Goal: Understand process/instructions

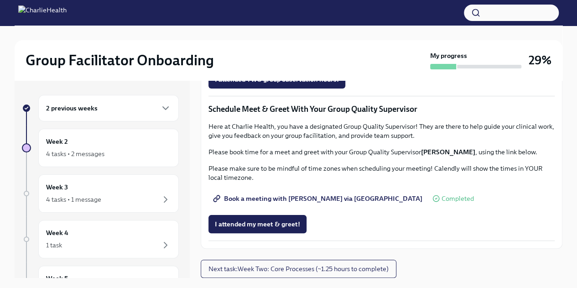
scroll to position [707, 0]
click at [294, 33] on span "Group Observation Instructions" at bounding box center [267, 28] width 105 height 9
click at [145, 107] on div "2 previous weeks" at bounding box center [108, 108] width 125 height 11
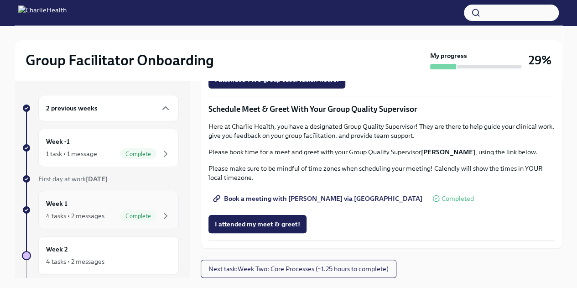
click at [86, 201] on div "Week 1 4 tasks • 2 messages Complete" at bounding box center [108, 209] width 125 height 23
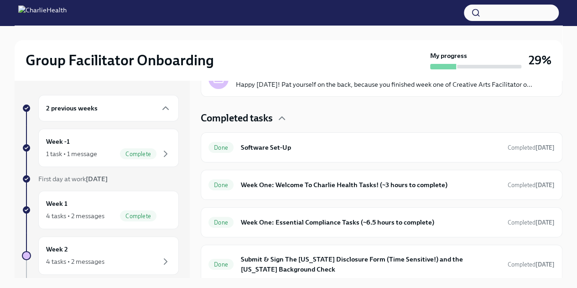
scroll to position [222, 0]
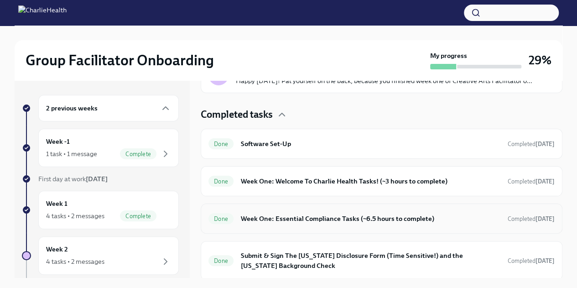
click at [330, 214] on h6 "Week One: Essential Compliance Tasks (~6.5 hours to complete)" at bounding box center [370, 218] width 259 height 10
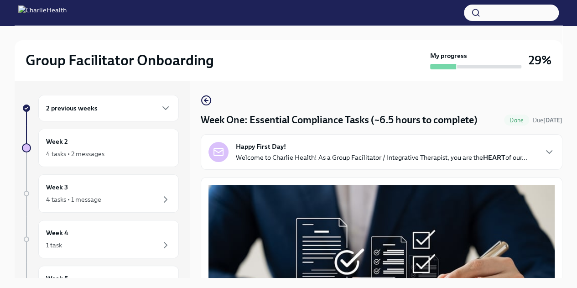
click at [563, 195] on div "Group Facilitator Onboarding My progress 29% 2 previous weeks Week 2 4 tasks • …" at bounding box center [288, 165] width 577 height 278
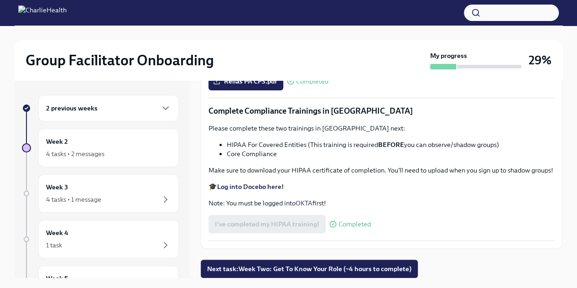
scroll to position [2113, 0]
click at [259, 186] on strong "Log into Docebo here!" at bounding box center [250, 186] width 67 height 8
